Goal: Information Seeking & Learning: Check status

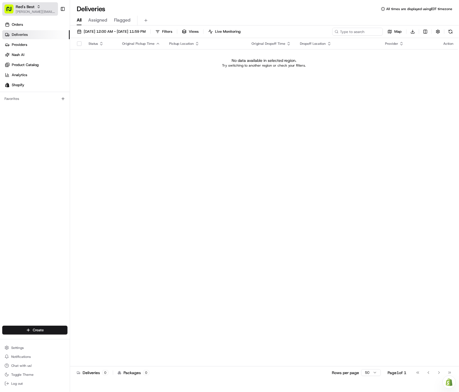
click at [41, 10] on span "[PERSON_NAME][EMAIL_ADDRESS][DOMAIN_NAME]" at bounding box center [36, 12] width 40 height 4
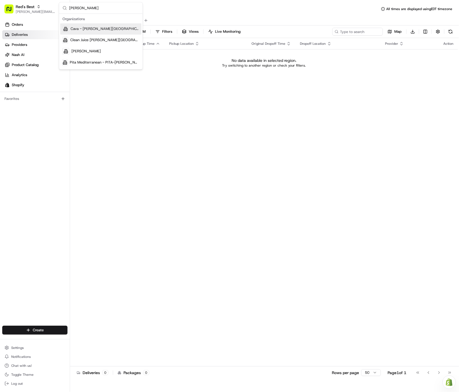
type input "[PERSON_NAME]"
click at [85, 29] on span "Cava - [PERSON_NAME][GEOGRAPHIC_DATA]" at bounding box center [105, 29] width 69 height 5
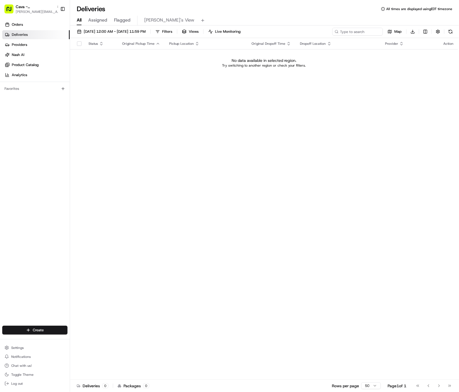
click at [85, 29] on span "[DATE] 12:00 AM - [DATE] 11:59 PM" at bounding box center [115, 31] width 62 height 5
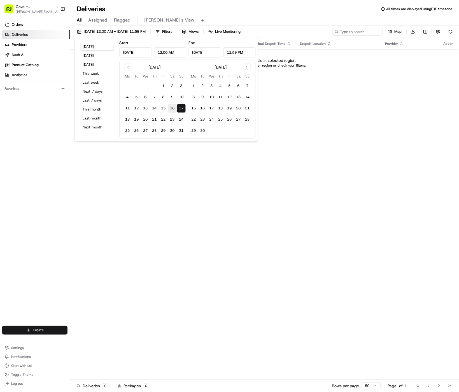
click at [175, 109] on button "16" at bounding box center [172, 108] width 9 height 9
type input "[DATE]"
click at [165, 109] on button "15" at bounding box center [163, 108] width 9 height 9
click at [128, 119] on button "18" at bounding box center [127, 119] width 9 height 9
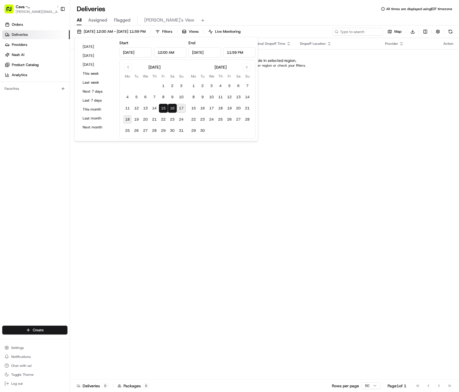
type input "[DATE]"
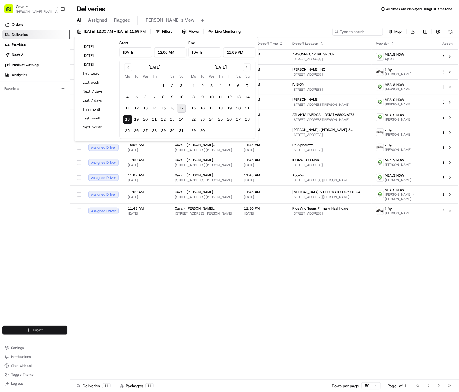
click at [279, 16] on div "All Assigned Flagged Gabby's View" at bounding box center [264, 21] width 389 height 10
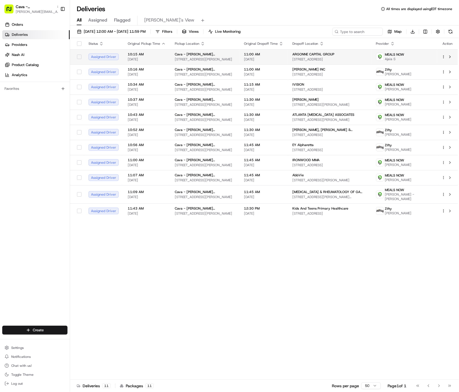
click at [444, 57] on html "Cava - [PERSON_NAME] Springs [EMAIL_ADDRESS][DOMAIN_NAME] Toggle Sidebar Orders…" at bounding box center [229, 196] width 459 height 392
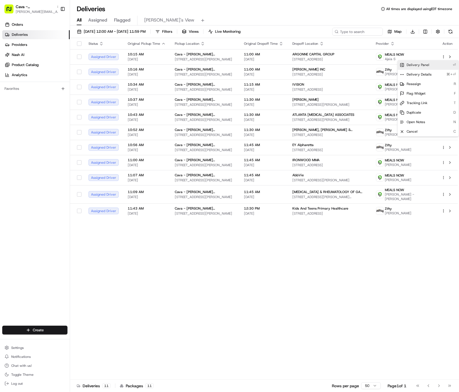
click at [440, 67] on div "Delivery Panel ⏎" at bounding box center [428, 65] width 61 height 10
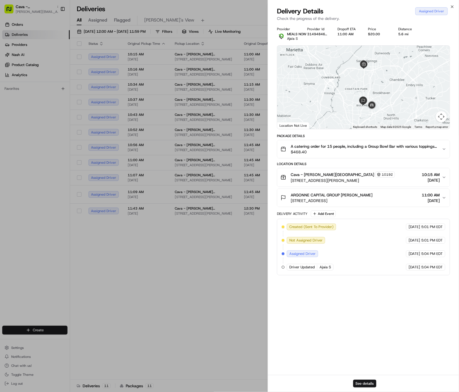
click at [372, 201] on span "[STREET_ADDRESS]" at bounding box center [332, 201] width 82 height 6
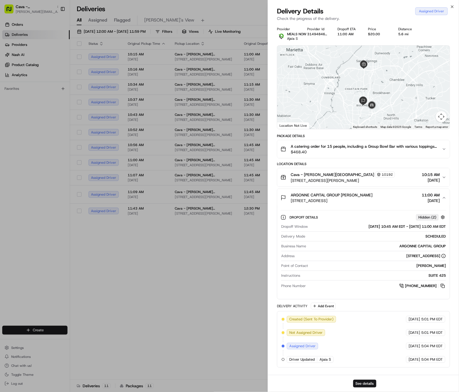
click at [372, 201] on span "[STREET_ADDRESS]" at bounding box center [332, 201] width 82 height 6
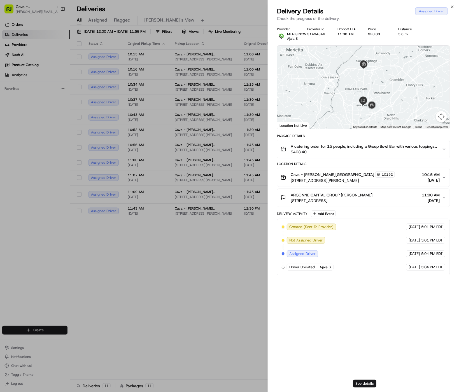
drag, startPoint x: 214, startPoint y: 237, endPoint x: 221, endPoint y: 228, distance: 10.9
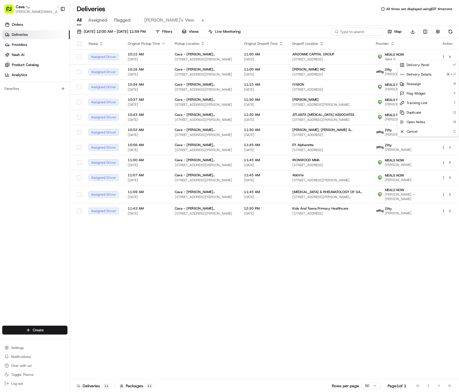
click at [328, 18] on div "All Assigned Flagged Gabby's View" at bounding box center [264, 21] width 389 height 10
click at [444, 71] on html "Cava - [PERSON_NAME] Springs [EMAIL_ADDRESS][DOMAIN_NAME] Toggle Sidebar Orders…" at bounding box center [229, 196] width 459 height 392
click at [441, 82] on div "Delivery Panel ⏎" at bounding box center [428, 81] width 61 height 10
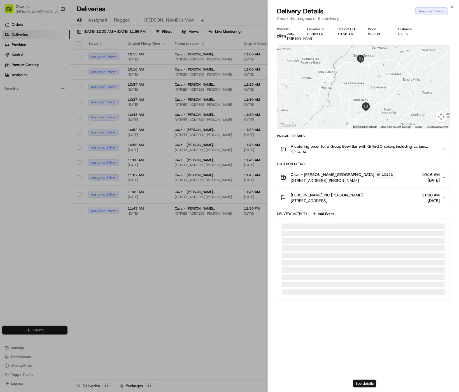
click at [363, 198] on div "[PERSON_NAME] INC [PERSON_NAME]" at bounding box center [327, 195] width 72 height 6
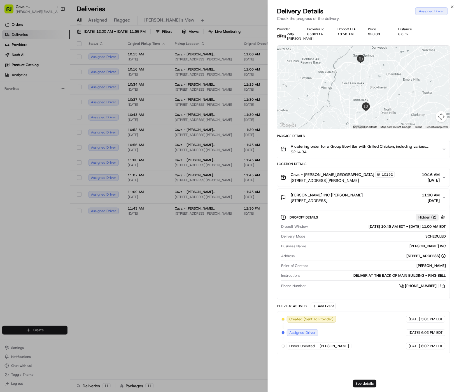
click at [363, 198] on div "[PERSON_NAME] INC [PERSON_NAME]" at bounding box center [327, 195] width 72 height 6
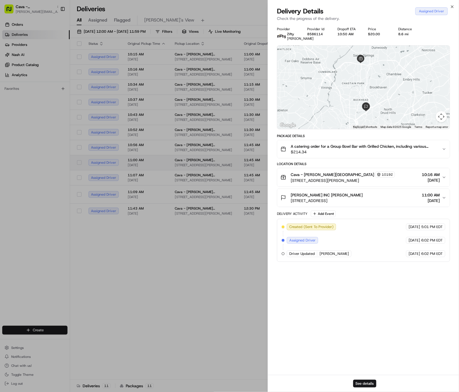
drag, startPoint x: 217, startPoint y: 250, endPoint x: 324, endPoint y: 172, distance: 133.0
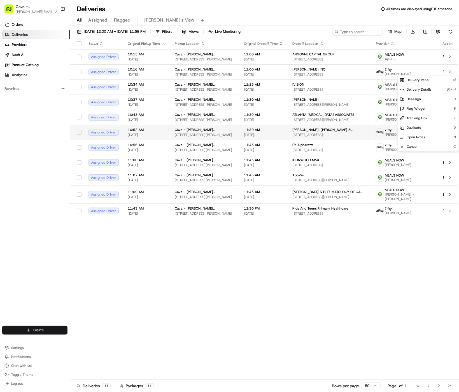
drag, startPoint x: 309, startPoint y: 237, endPoint x: 408, endPoint y: 132, distance: 143.6
click at [312, 232] on div "Status Original Pickup Time Pickup Location Original Dropoff Time Dropoff Locat…" at bounding box center [264, 209] width 388 height 342
click at [445, 88] on html "Cava - [PERSON_NAME] Springs [EMAIL_ADDRESS][DOMAIN_NAME] Toggle Sidebar Orders…" at bounding box center [229, 196] width 459 height 392
click at [440, 98] on div "Delivery Panel ⏎" at bounding box center [428, 97] width 61 height 10
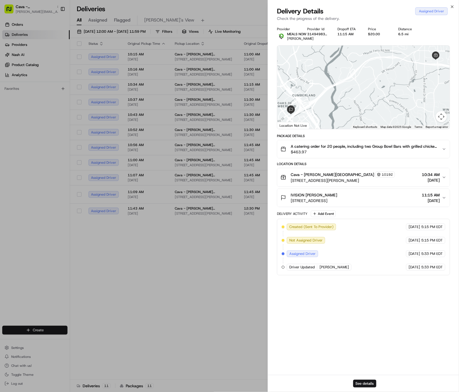
click at [385, 204] on div "IVISION [PERSON_NAME] [STREET_ADDRESS] 11:15 AM [DATE]" at bounding box center [361, 197] width 161 height 11
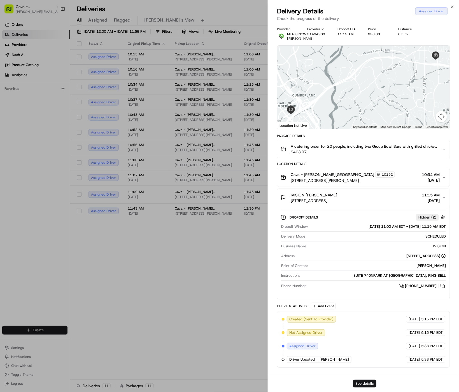
drag, startPoint x: 386, startPoint y: 206, endPoint x: 285, endPoint y: 221, distance: 102.1
click at [386, 204] on div "IVISION [PERSON_NAME] [STREET_ADDRESS] 11:15 AM [DATE]" at bounding box center [361, 197] width 161 height 11
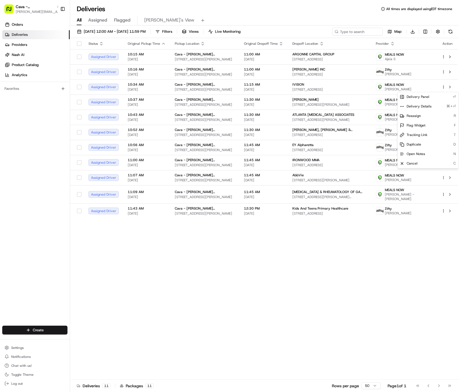
click at [329, 231] on div "Status Original Pickup Time Pickup Location Original Dropoff Time Dropoff Locat…" at bounding box center [264, 209] width 388 height 342
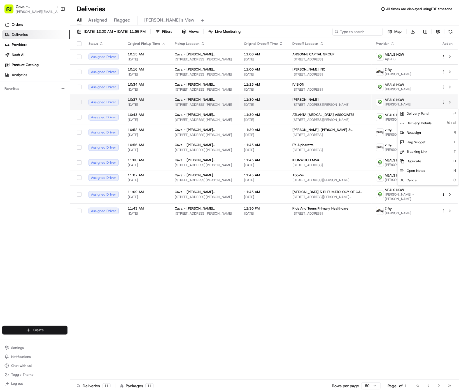
click at [443, 104] on html "Cava - [PERSON_NAME] Springs [EMAIL_ADDRESS][DOMAIN_NAME] Toggle Sidebar Orders…" at bounding box center [229, 196] width 459 height 392
click at [440, 116] on div "Delivery Panel ⏎" at bounding box center [428, 114] width 61 height 10
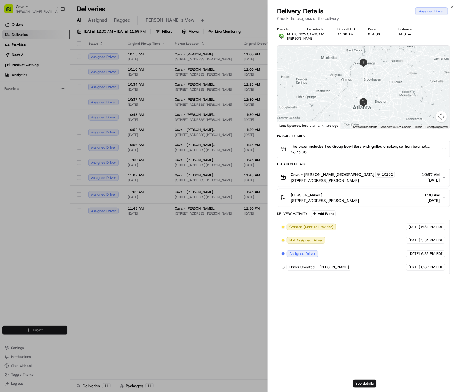
click at [398, 201] on div "[PERSON_NAME] [STREET_ADDRESS][PERSON_NAME] 11:30 AM [DATE]" at bounding box center [361, 197] width 161 height 11
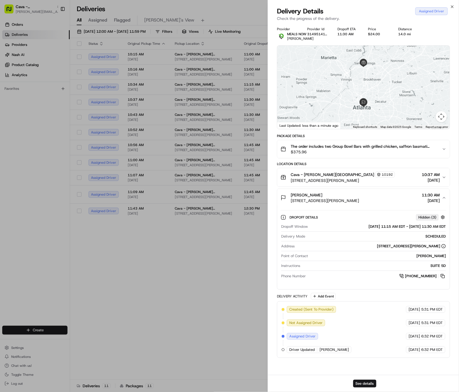
click at [398, 201] on div "[PERSON_NAME] [STREET_ADDRESS][PERSON_NAME] 11:30 AM [DATE]" at bounding box center [361, 197] width 161 height 11
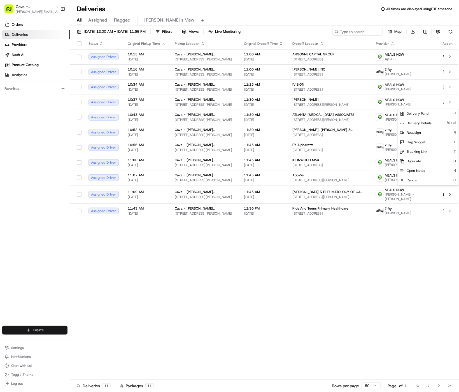
click at [222, 247] on div "Status Original Pickup Time Pickup Location Original Dropoff Time Dropoff Locat…" at bounding box center [264, 209] width 388 height 342
click at [443, 121] on html "Cava - [PERSON_NAME] Springs [EMAIL_ADDRESS][DOMAIN_NAME] Toggle Sidebar Orders…" at bounding box center [229, 196] width 459 height 392
click at [441, 130] on div "Delivery Panel ⏎" at bounding box center [428, 129] width 61 height 10
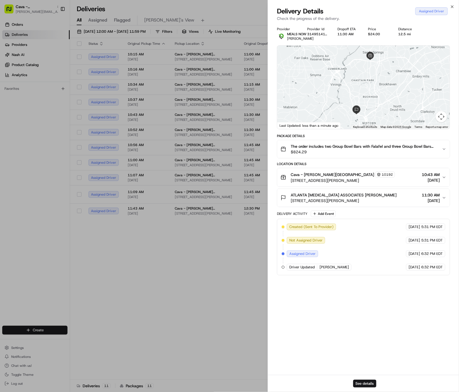
click at [388, 203] on div "ATLANTA [MEDICAL_DATA] ASSOCIATES [PERSON_NAME] [STREET_ADDRESS][PERSON_NAME] 1…" at bounding box center [361, 197] width 161 height 11
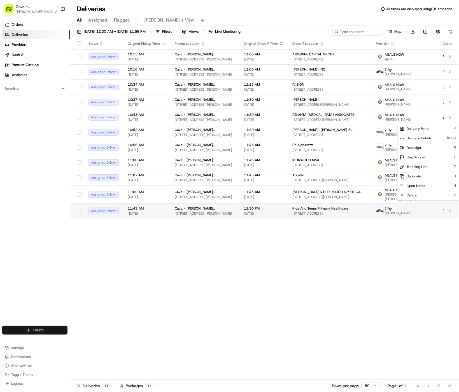
drag, startPoint x: 222, startPoint y: 274, endPoint x: 301, endPoint y: 221, distance: 94.9
click at [222, 274] on div "Status Original Pickup Time Pickup Location Original Dropoff Time Dropoff Locat…" at bounding box center [264, 209] width 388 height 342
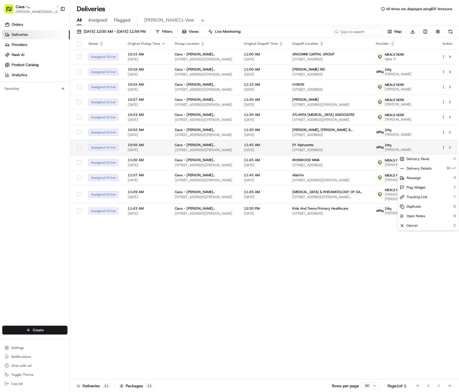
click at [442, 150] on html "Cava - [PERSON_NAME] Springs [EMAIL_ADDRESS][DOMAIN_NAME] Toggle Sidebar Orders…" at bounding box center [229, 196] width 459 height 392
click at [436, 158] on div "Delivery Panel ⏎" at bounding box center [428, 160] width 61 height 10
click at [422, 158] on span "Delivery Panel" at bounding box center [418, 159] width 23 height 4
click at [414, 159] on span "Delivery Panel" at bounding box center [418, 159] width 23 height 4
drag, startPoint x: 374, startPoint y: 240, endPoint x: 410, endPoint y: 209, distance: 47.4
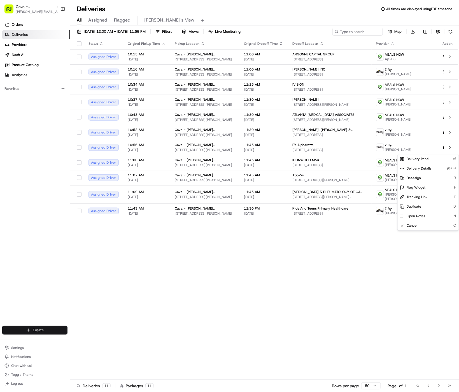
click at [377, 236] on html "Cava - [PERSON_NAME] Springs [EMAIL_ADDRESS][DOMAIN_NAME] Toggle Sidebar Orders…" at bounding box center [229, 196] width 459 height 392
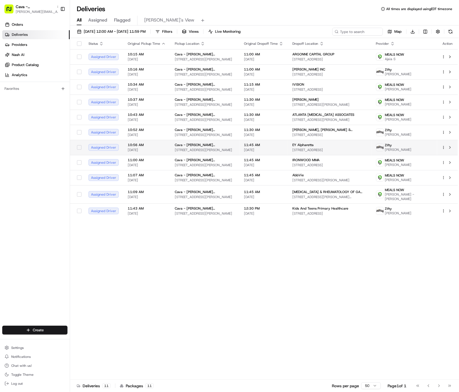
click at [444, 152] on html "Cava - [PERSON_NAME] Springs [EMAIL_ADDRESS][DOMAIN_NAME] Toggle Sidebar Orders…" at bounding box center [229, 196] width 459 height 392
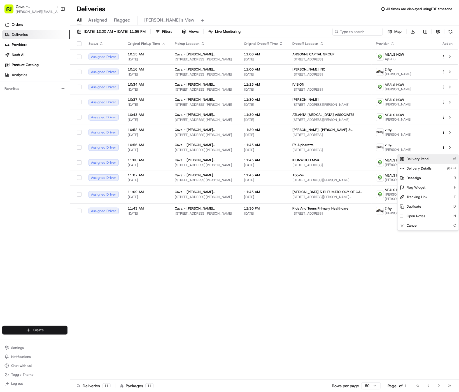
click at [434, 159] on div "Delivery Panel ⏎" at bounding box center [428, 160] width 61 height 10
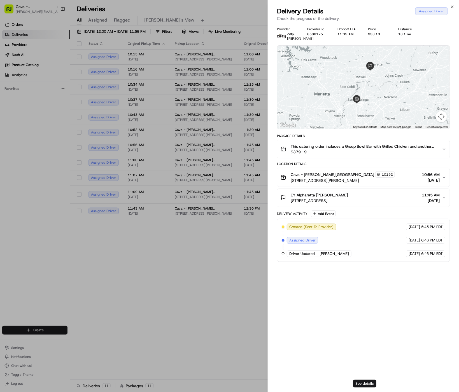
click at [410, 204] on div "EY Alpharetta [PERSON_NAME] [STREET_ADDRESS] 11:45 AM [DATE]" at bounding box center [361, 197] width 161 height 11
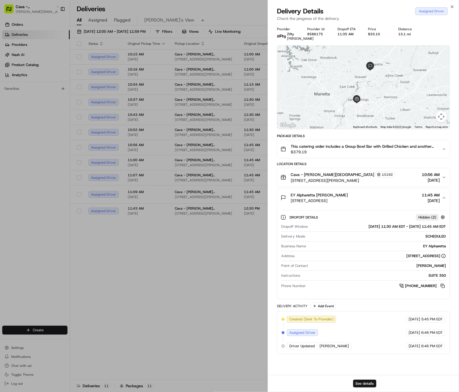
click at [410, 204] on div "EY Alpharetta [PERSON_NAME] [STREET_ADDRESS] 11:45 AM [DATE]" at bounding box center [361, 197] width 161 height 11
